Goal: Find specific page/section: Find specific page/section

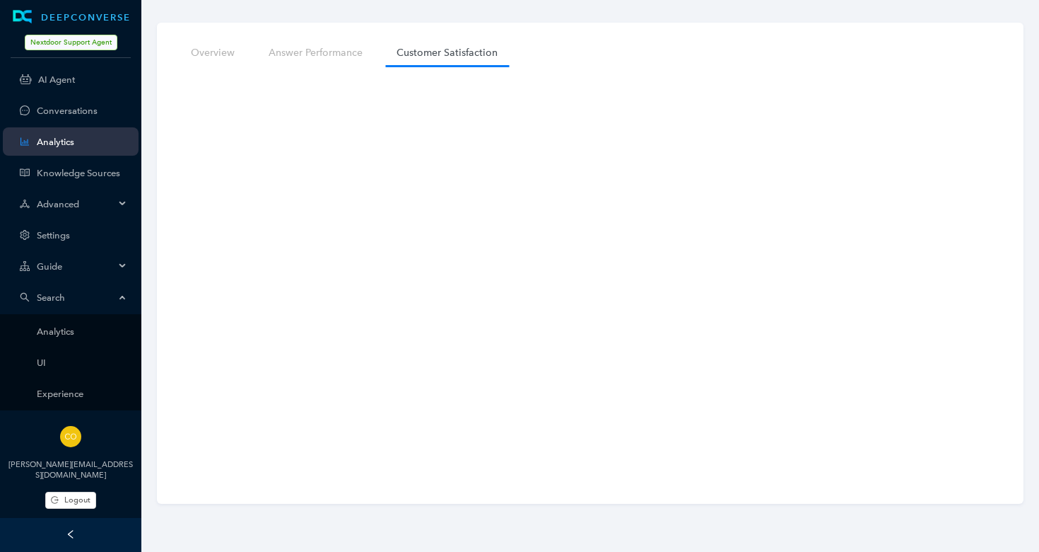
click at [52, 297] on span "Search" at bounding box center [76, 297] width 78 height 11
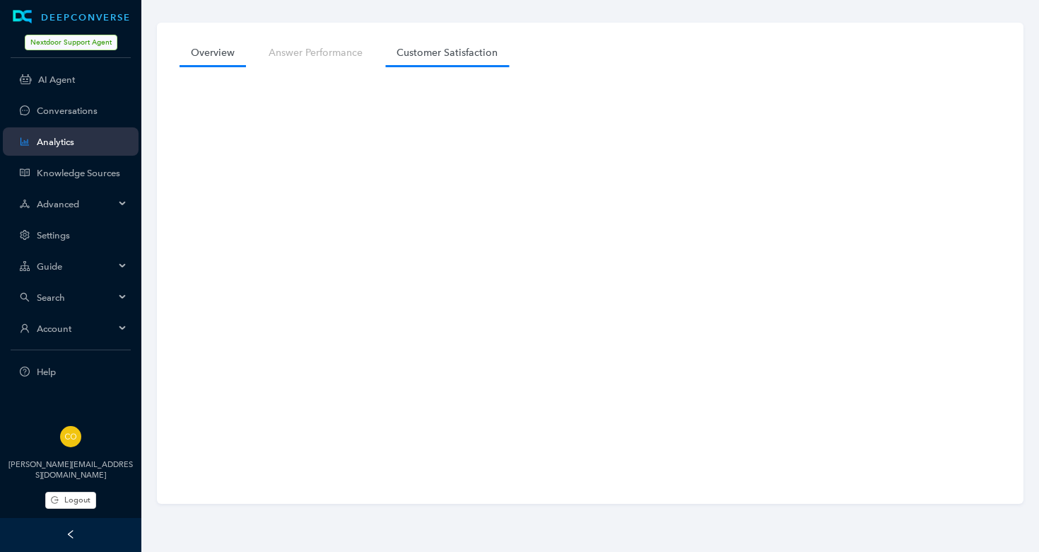
click at [222, 49] on link "Overview" at bounding box center [213, 53] width 66 height 26
click at [52, 300] on span "Search" at bounding box center [76, 297] width 78 height 11
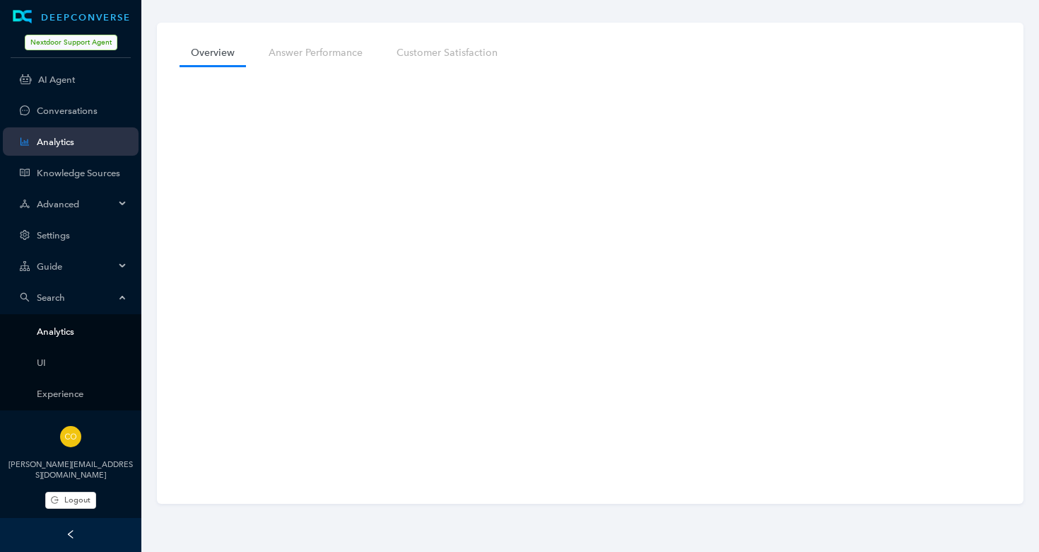
click at [54, 334] on link "Analytics" at bounding box center [82, 331] width 91 height 11
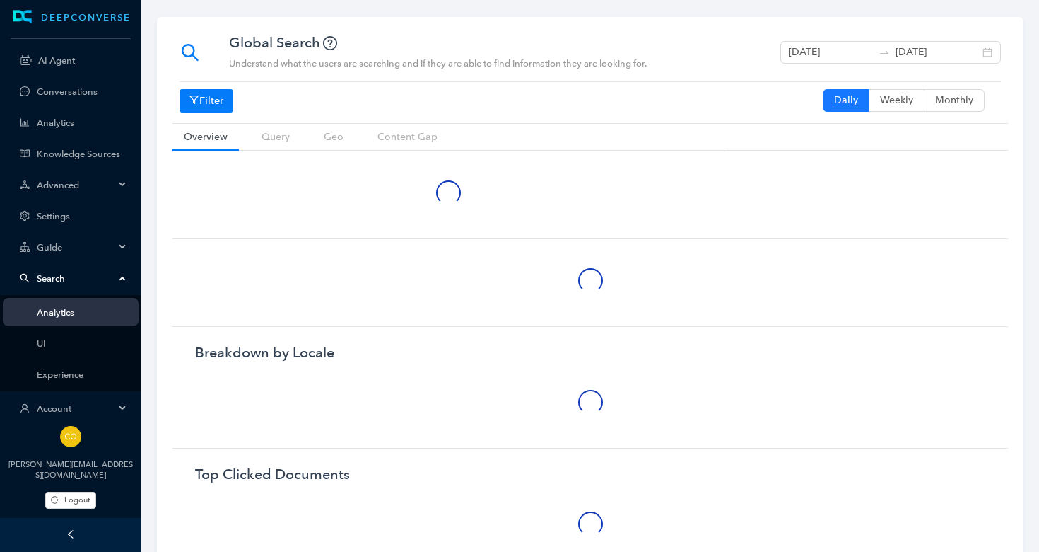
scroll to position [6, 0]
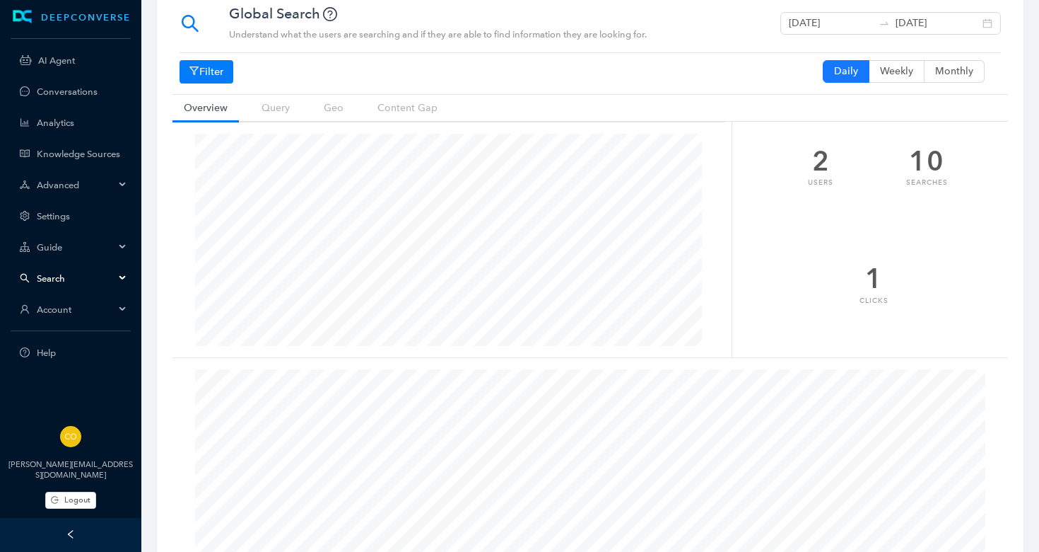
scroll to position [6, 0]
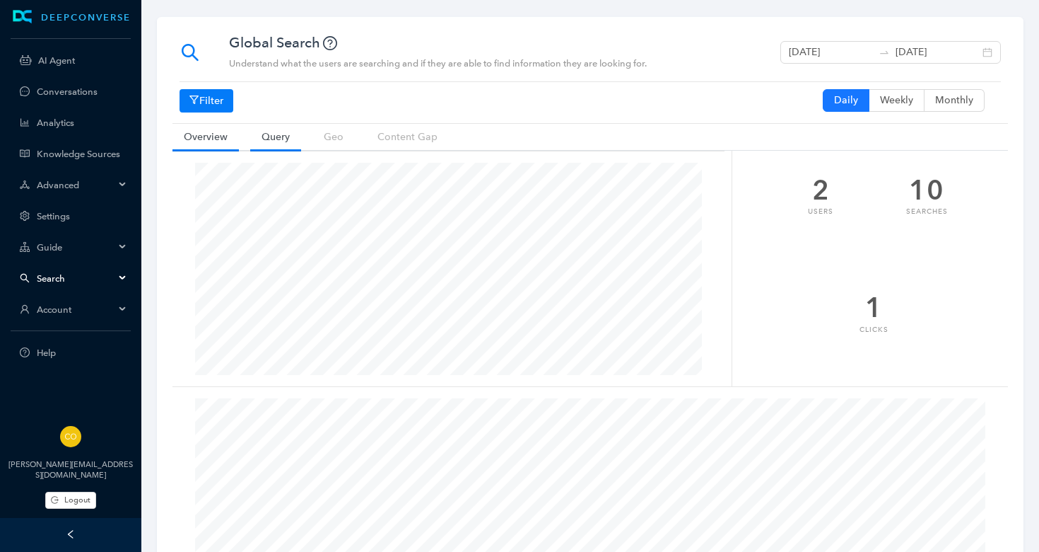
click at [273, 136] on link "Query" at bounding box center [275, 137] width 51 height 26
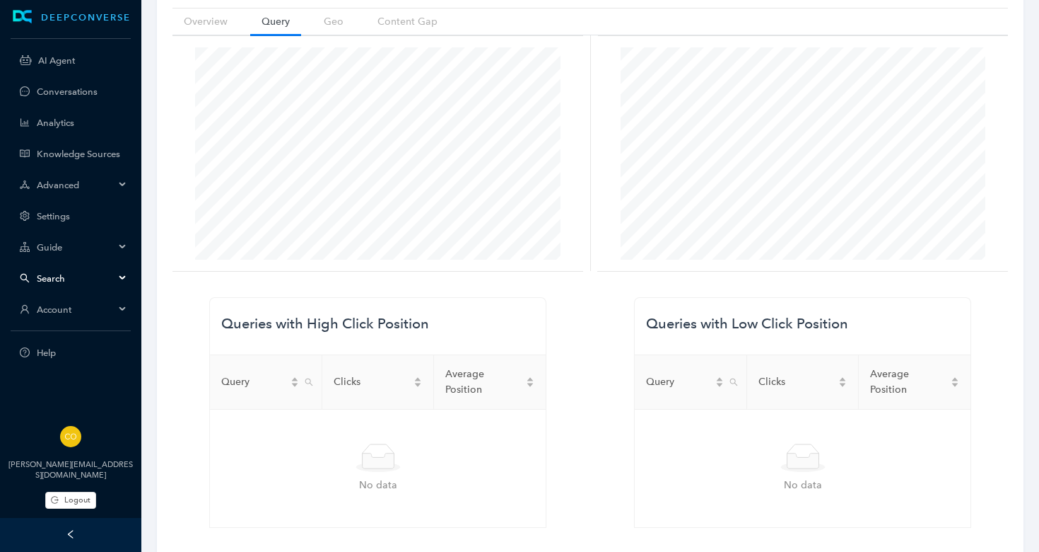
scroll to position [0, 0]
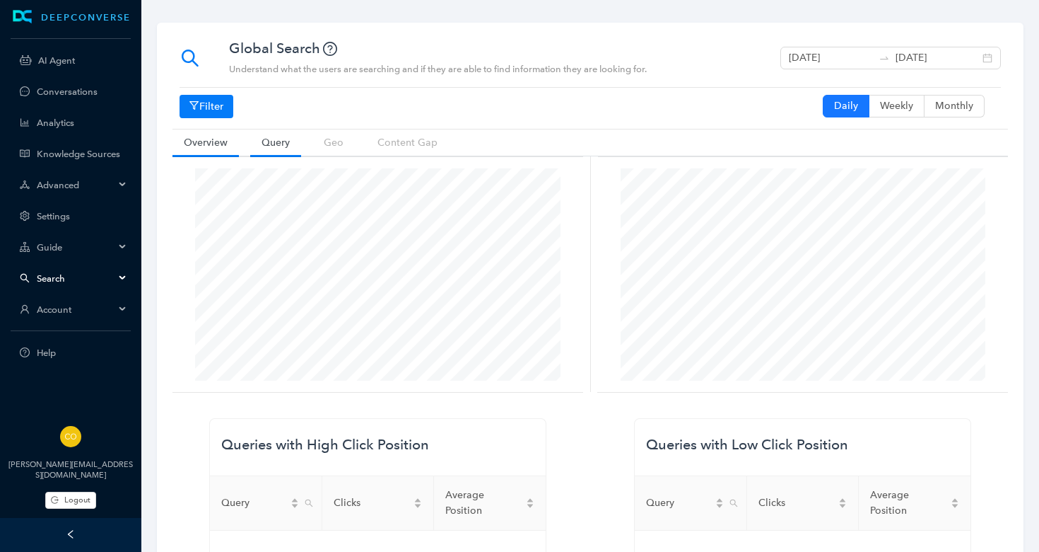
click at [206, 139] on link "Overview" at bounding box center [206, 142] width 66 height 26
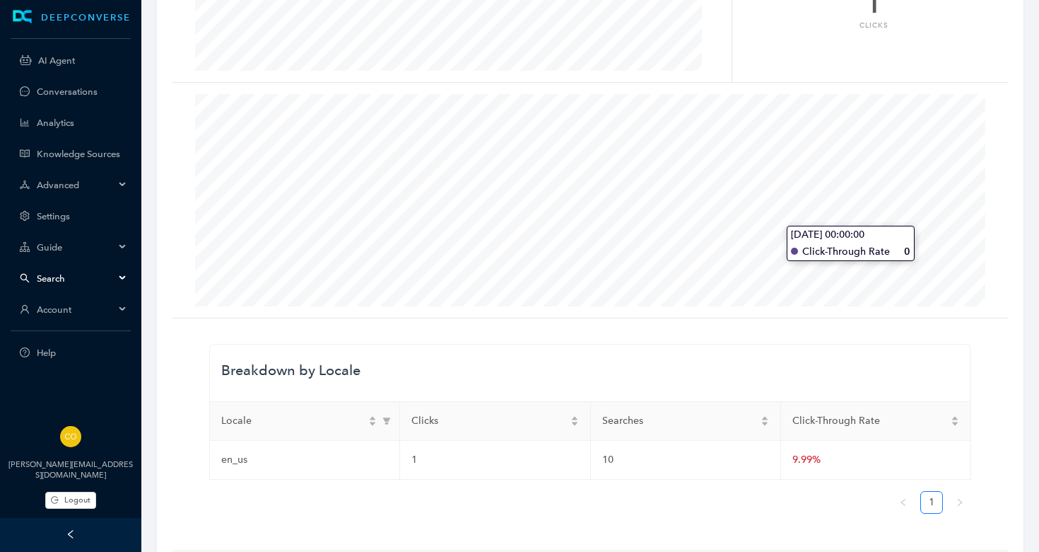
scroll to position [330, 0]
